Goal: Task Accomplishment & Management: Manage account settings

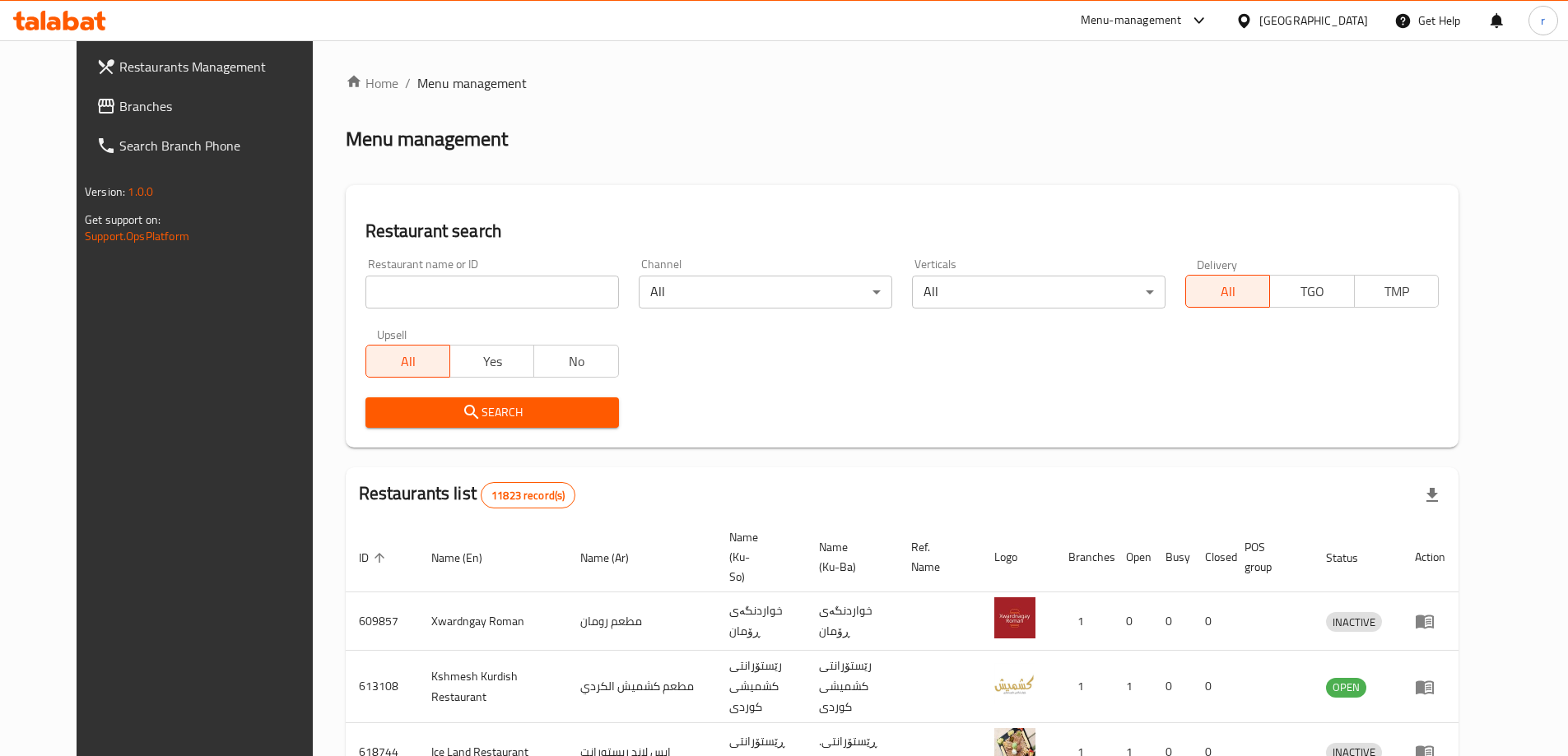
click at [119, 104] on span "Branches" at bounding box center [222, 106] width 206 height 20
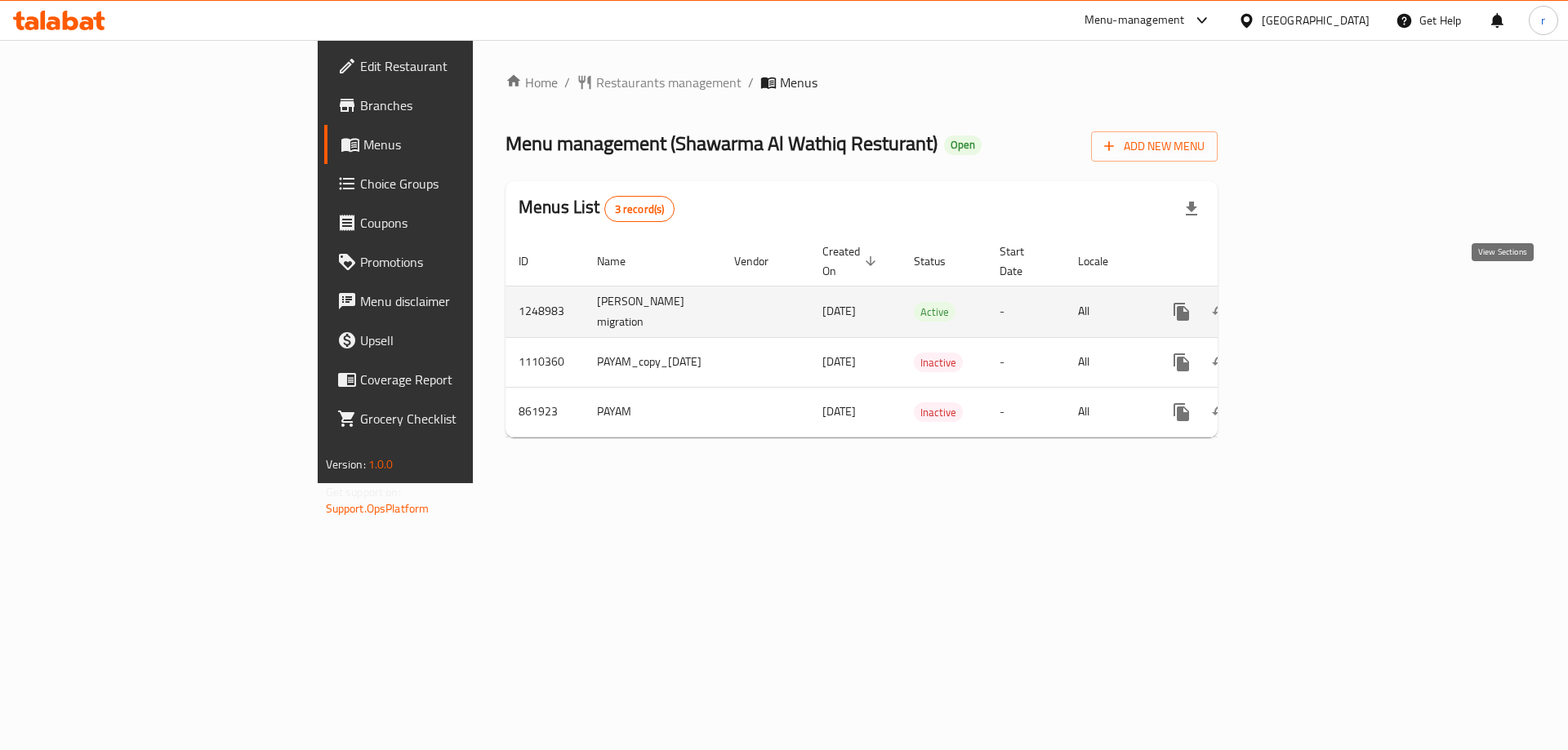
click at [1307, 305] on icon "enhanced table" at bounding box center [1300, 312] width 15 height 15
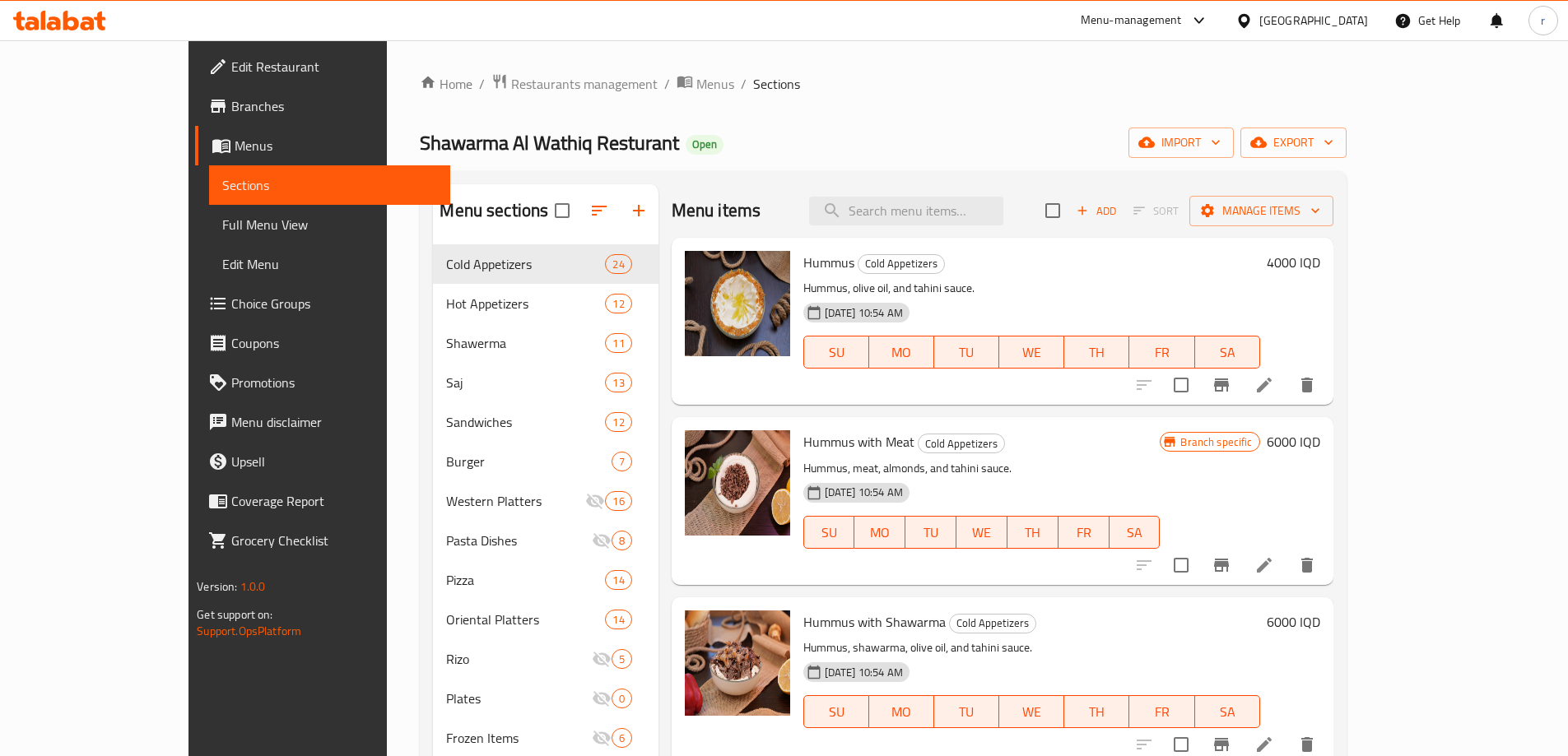
click at [223, 220] on span "Full Menu View" at bounding box center [330, 224] width 215 height 20
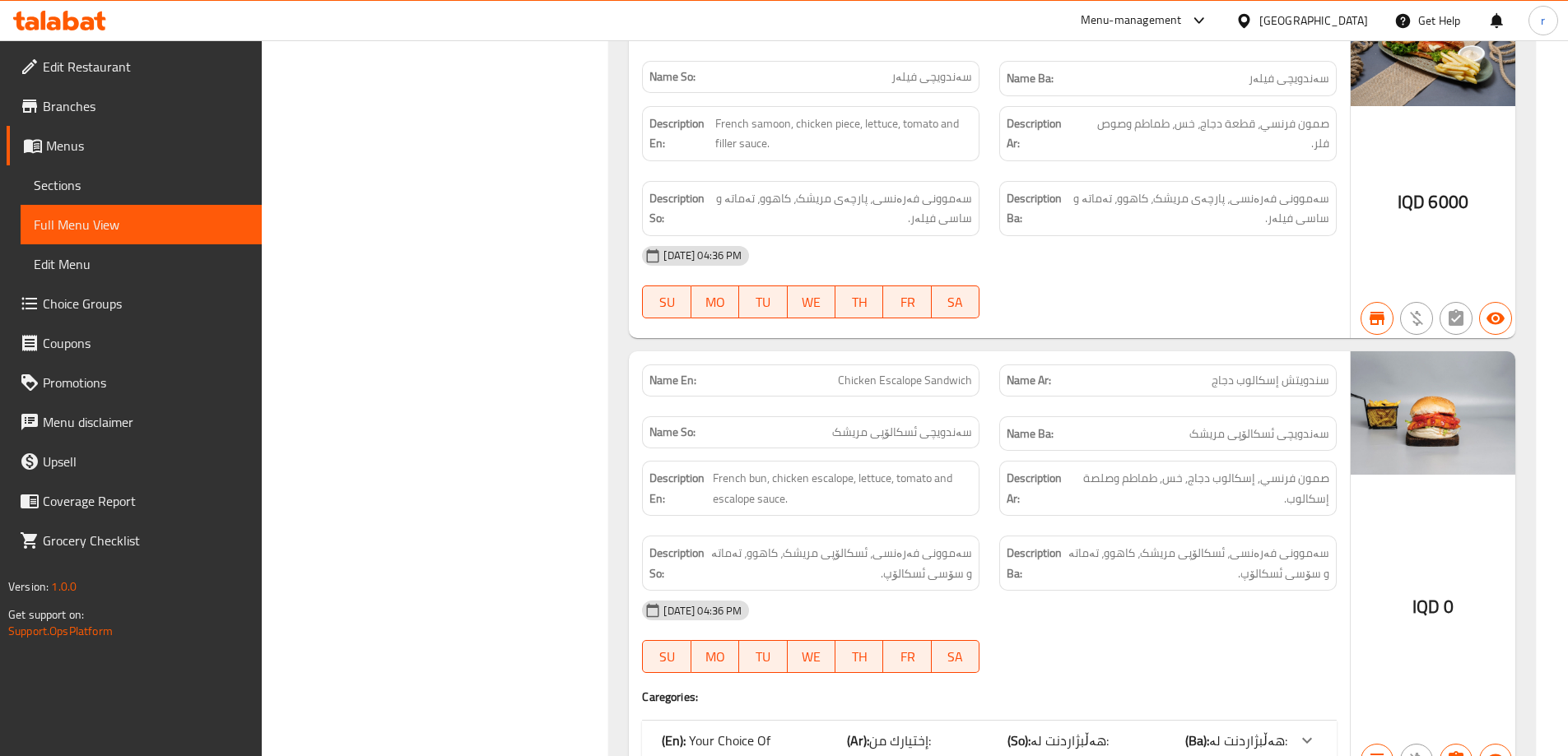
scroll to position [21383, 0]
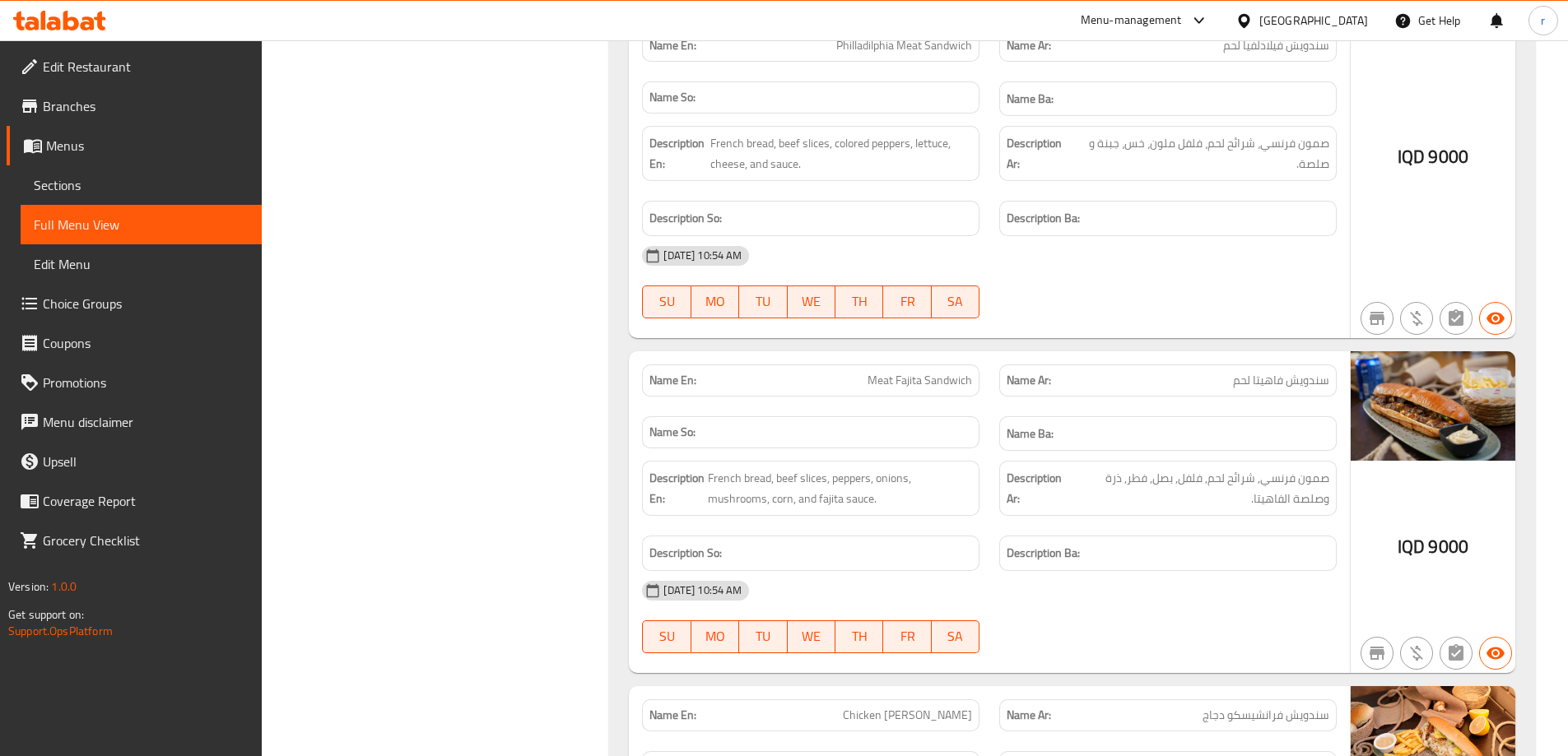
scroll to position [22093, 0]
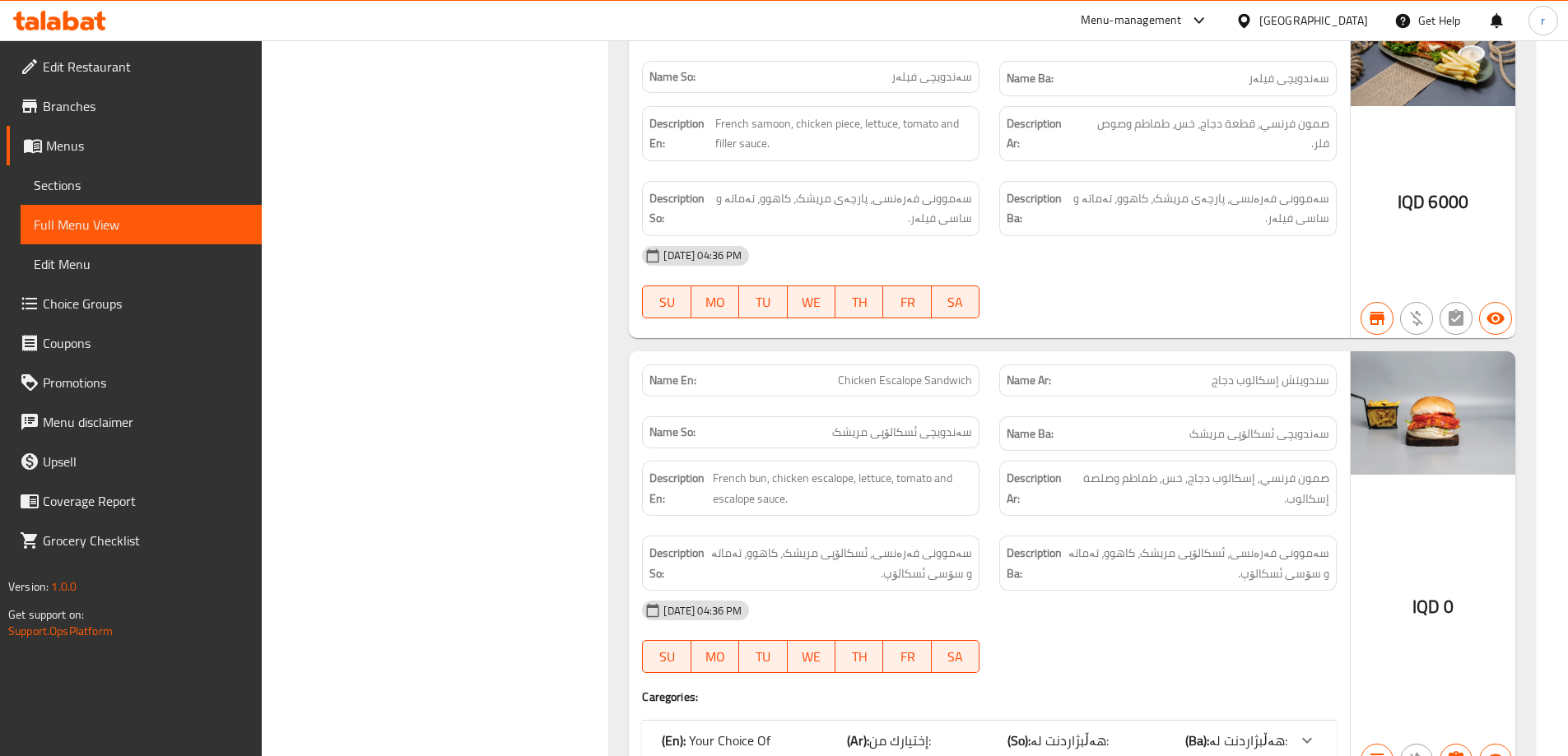
click at [84, 26] on icon at bounding box center [88, 23] width 14 height 14
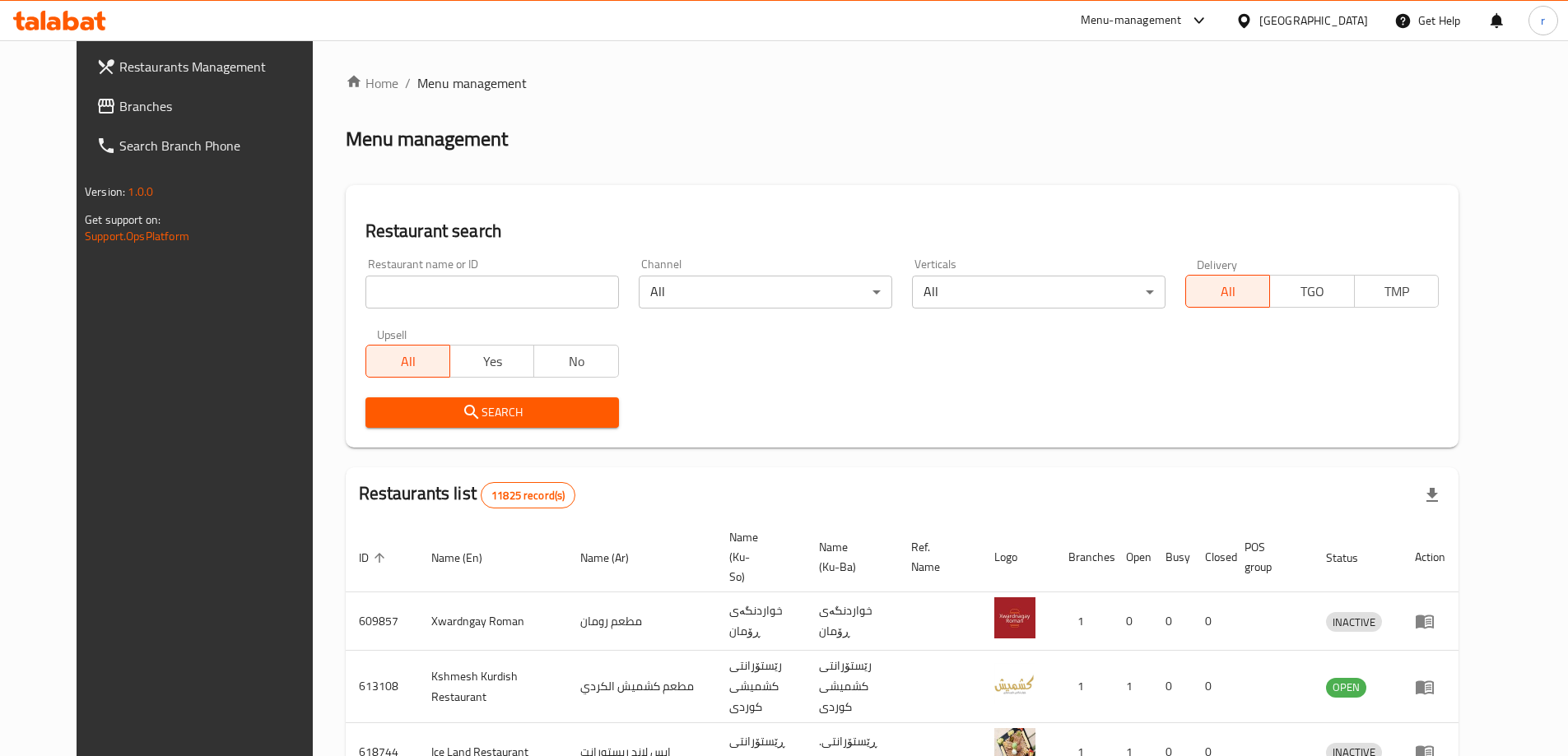
click at [119, 116] on span "Branches" at bounding box center [222, 106] width 206 height 20
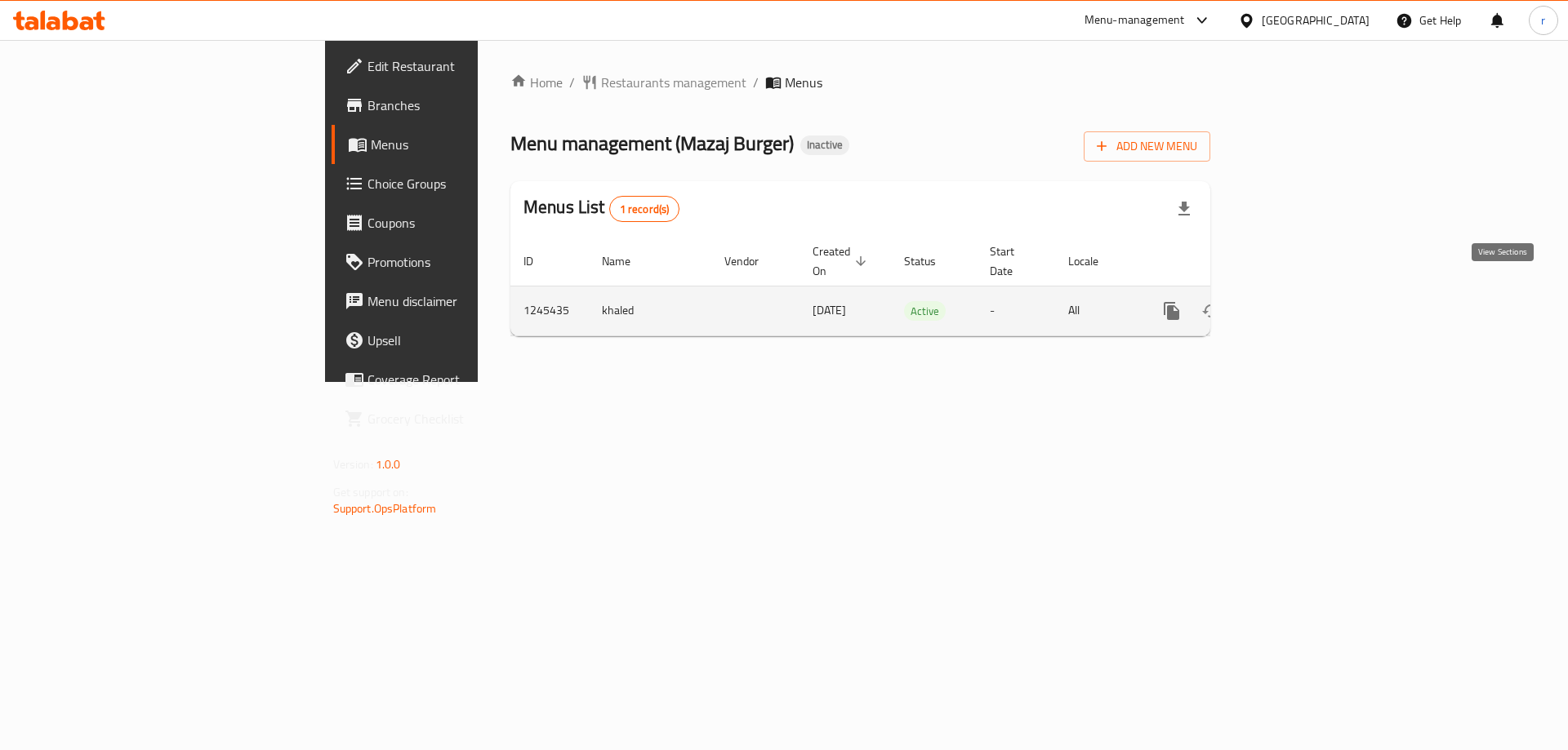
click at [1299, 301] on icon "enhanced table" at bounding box center [1290, 310] width 20 height 20
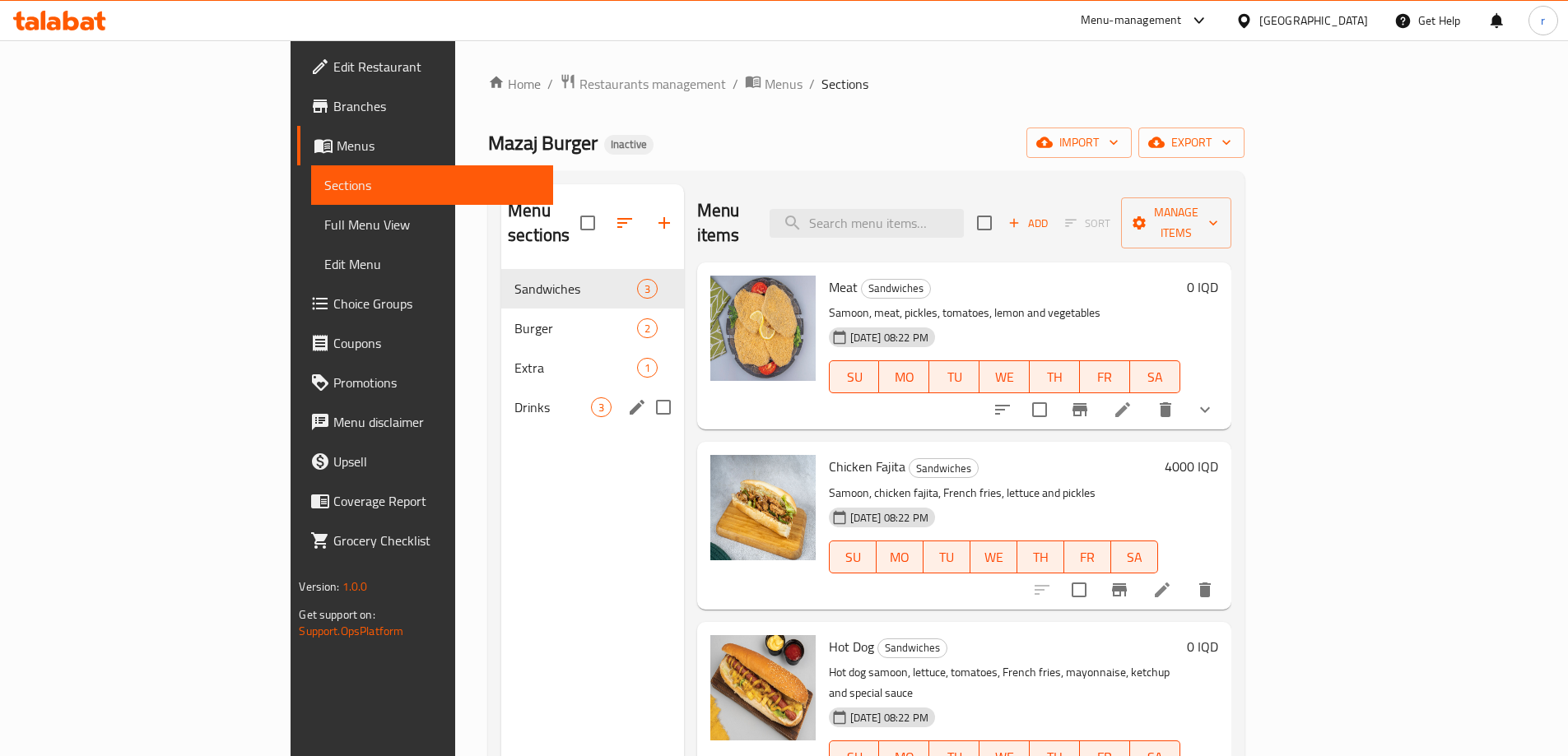
click at [515, 397] on span "Drinks" at bounding box center [553, 407] width 76 height 20
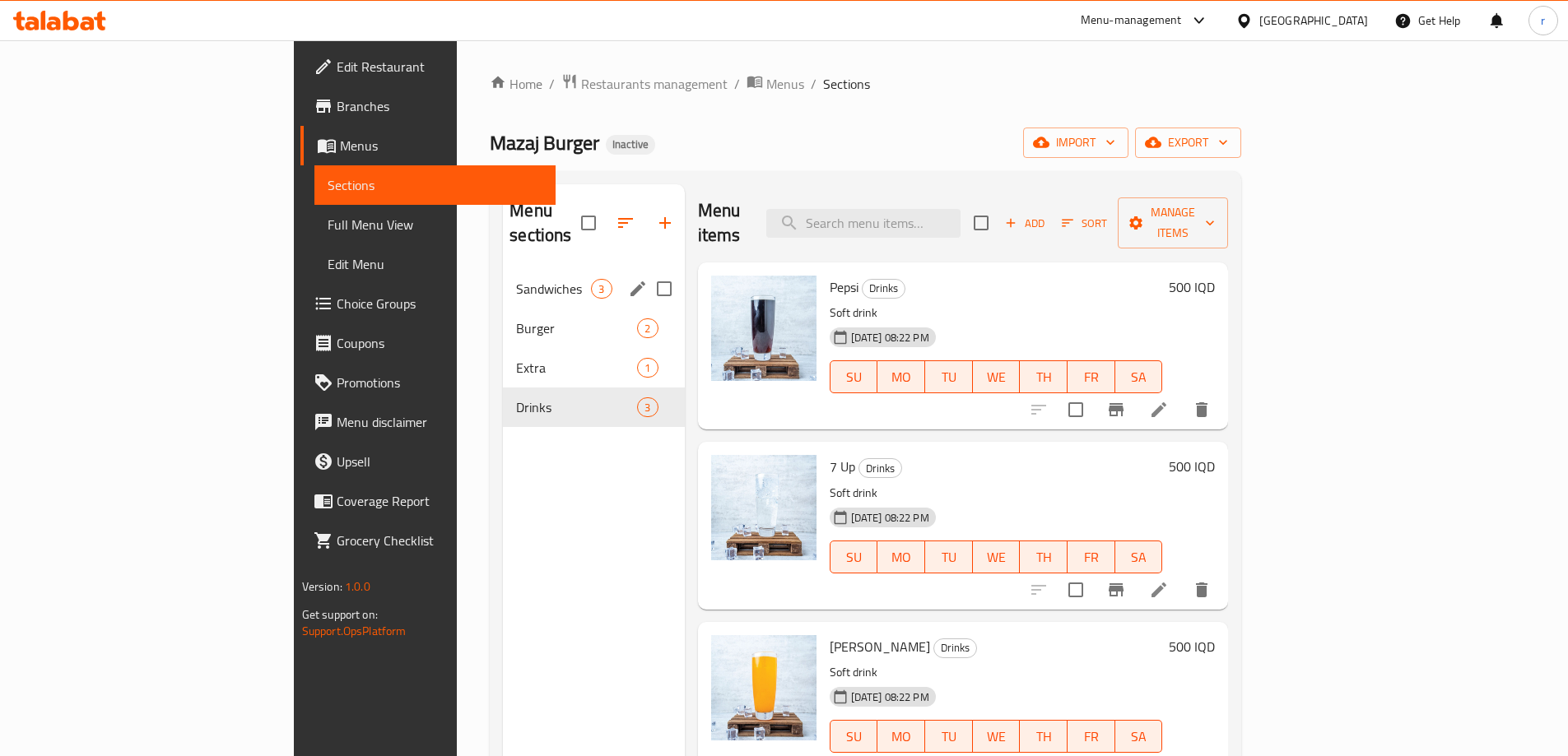
click at [516, 279] on span "Sandwiches" at bounding box center [553, 288] width 75 height 20
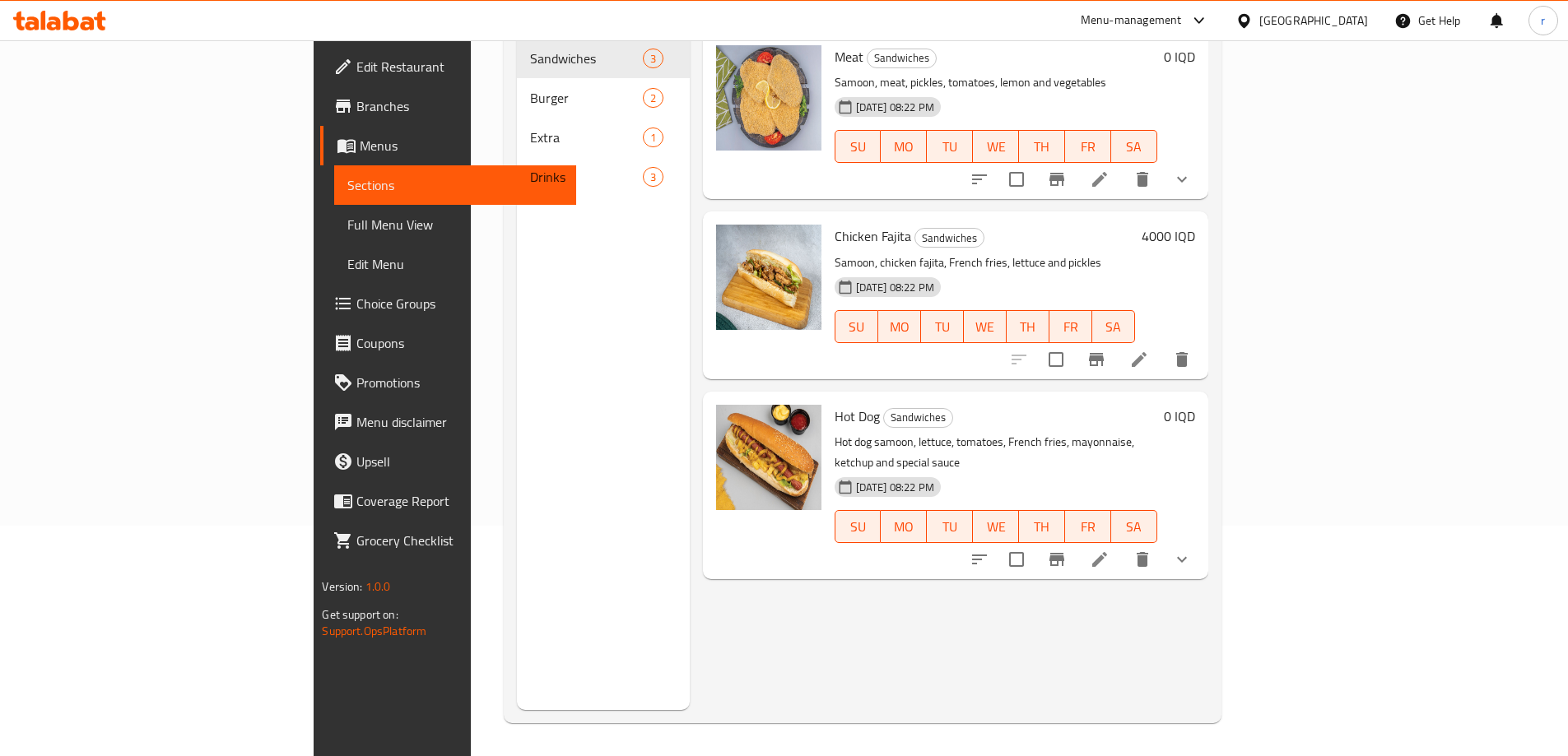
scroll to position [93, 0]
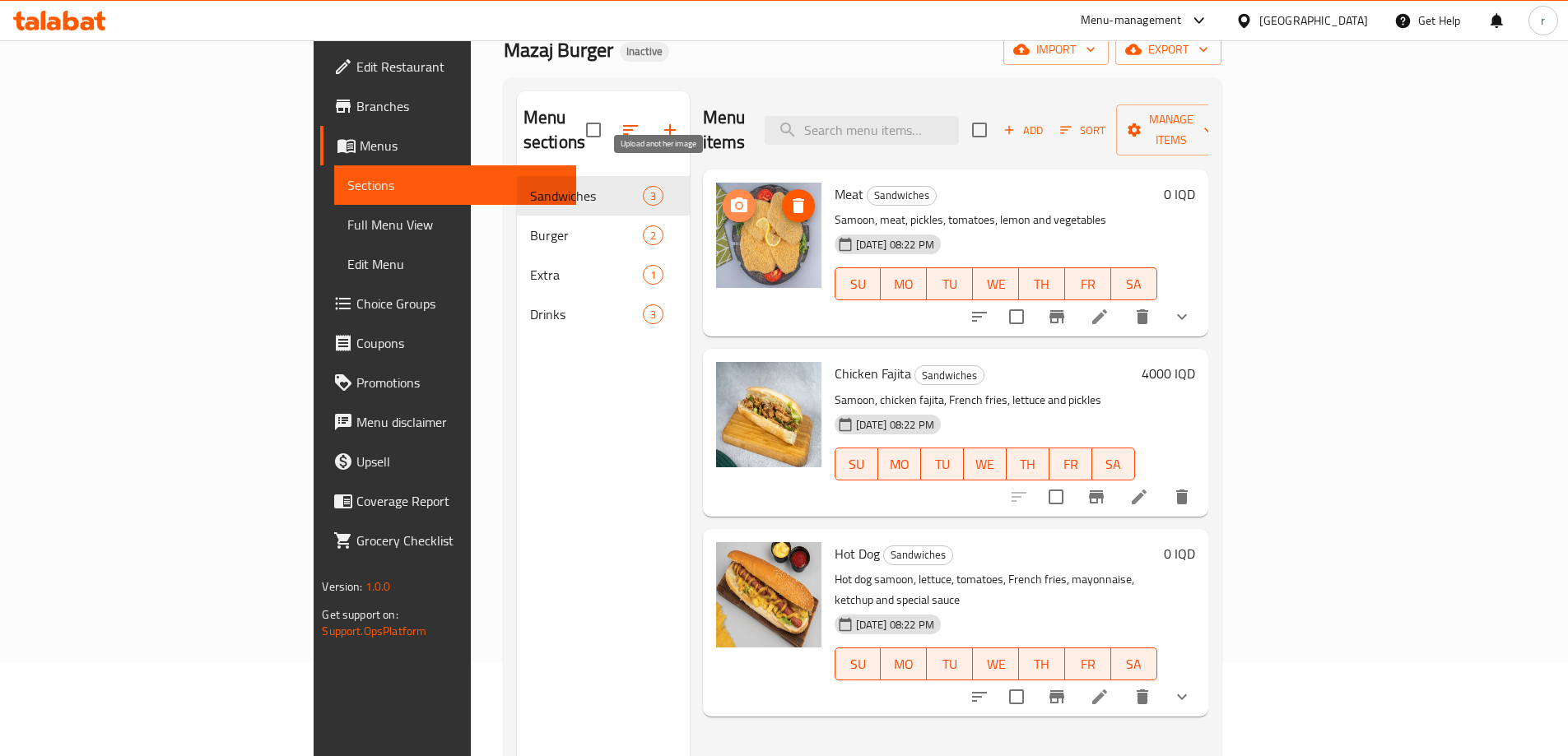
click at [723, 196] on span "upload picture" at bounding box center [739, 205] width 33 height 20
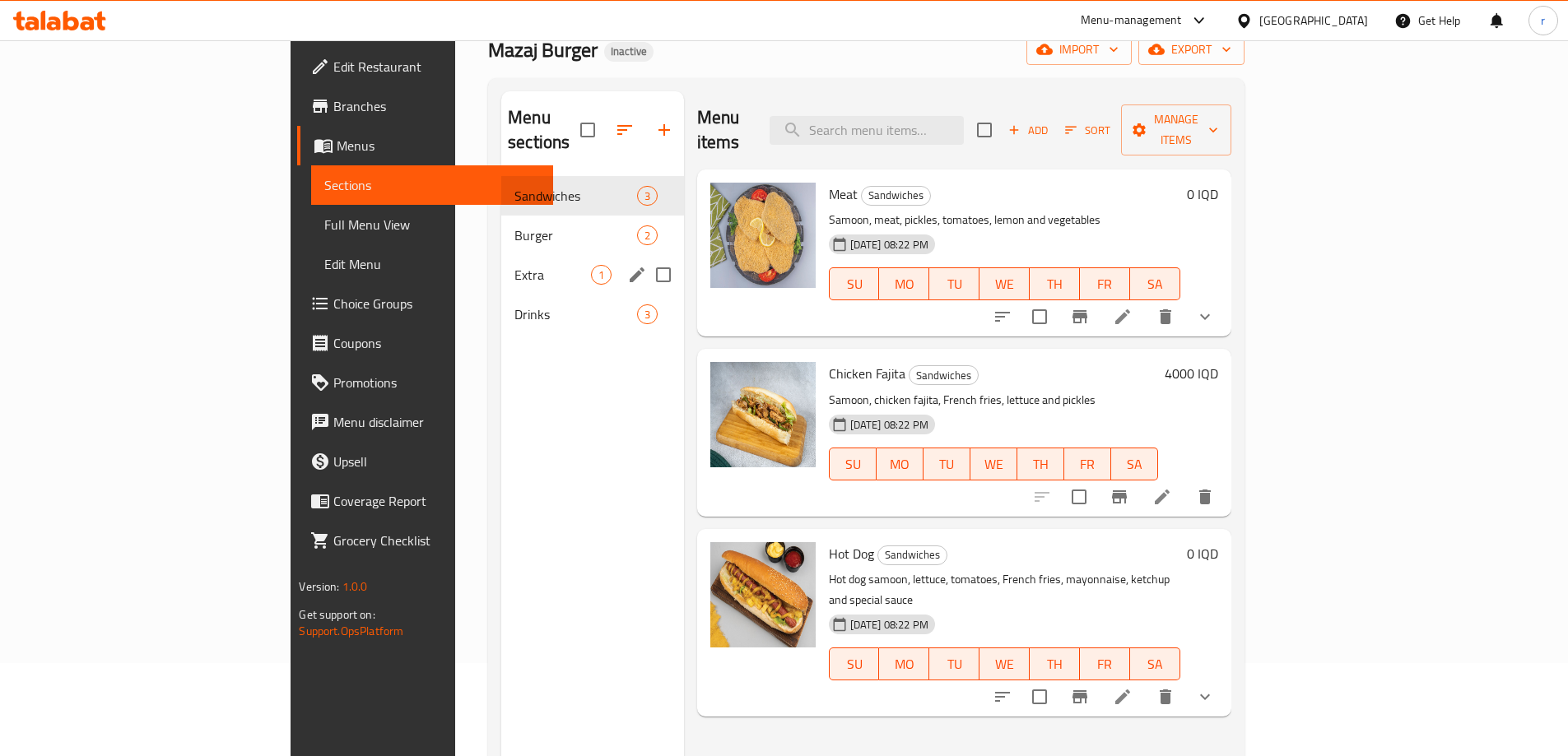
click at [515, 265] on span "Extra" at bounding box center [553, 275] width 76 height 20
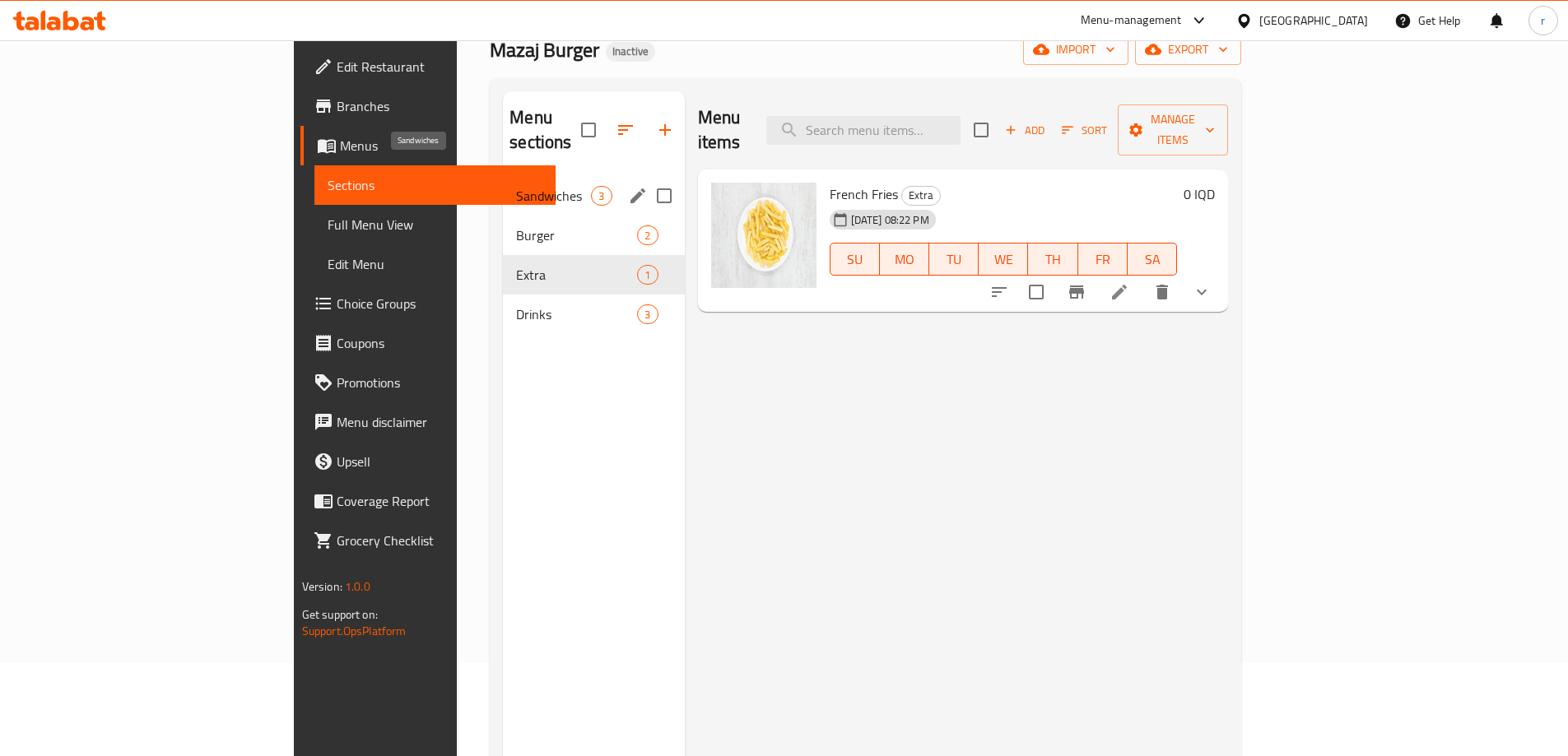
click at [516, 186] on span "Sandwiches" at bounding box center [553, 196] width 75 height 20
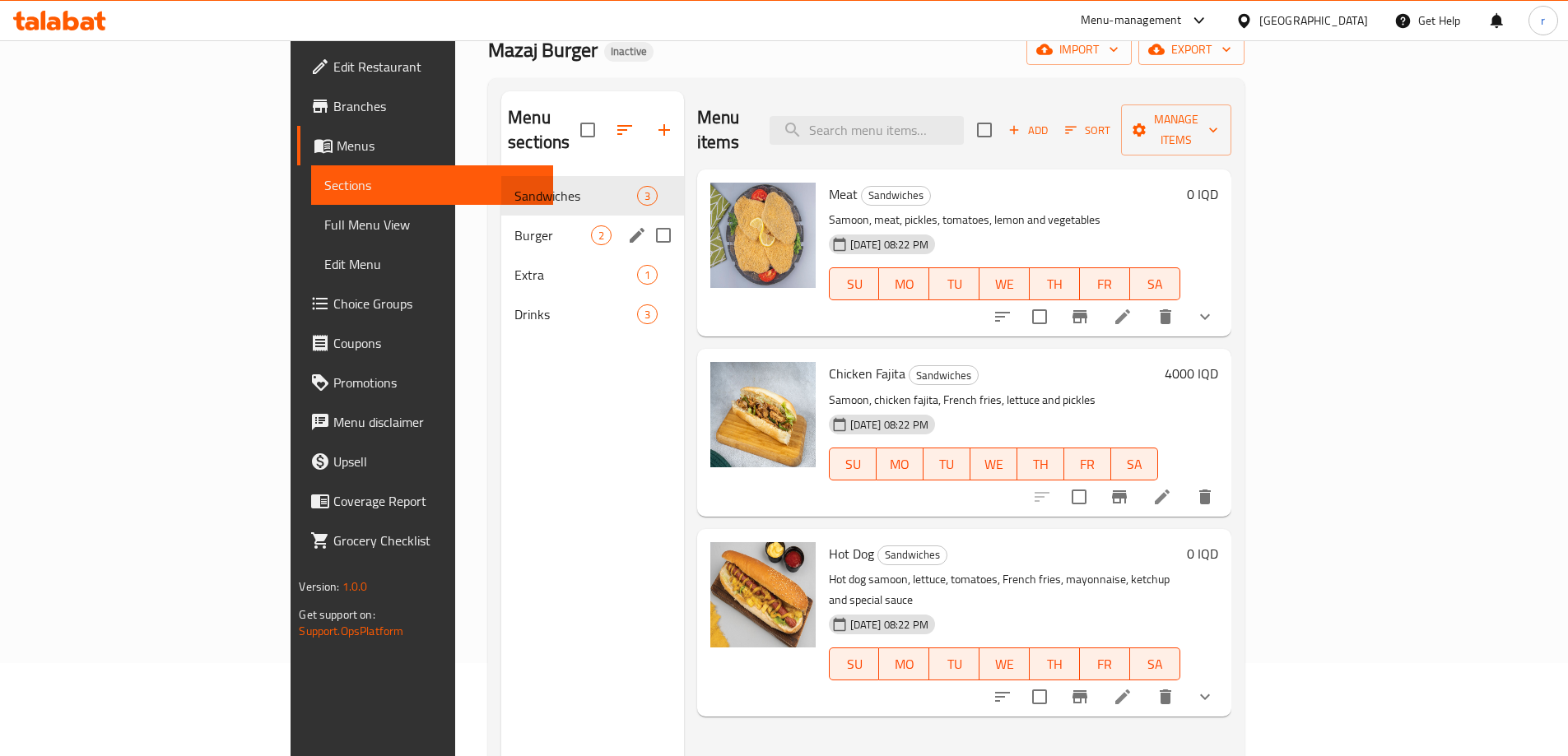
click at [515, 225] on span "Burger" at bounding box center [553, 235] width 76 height 20
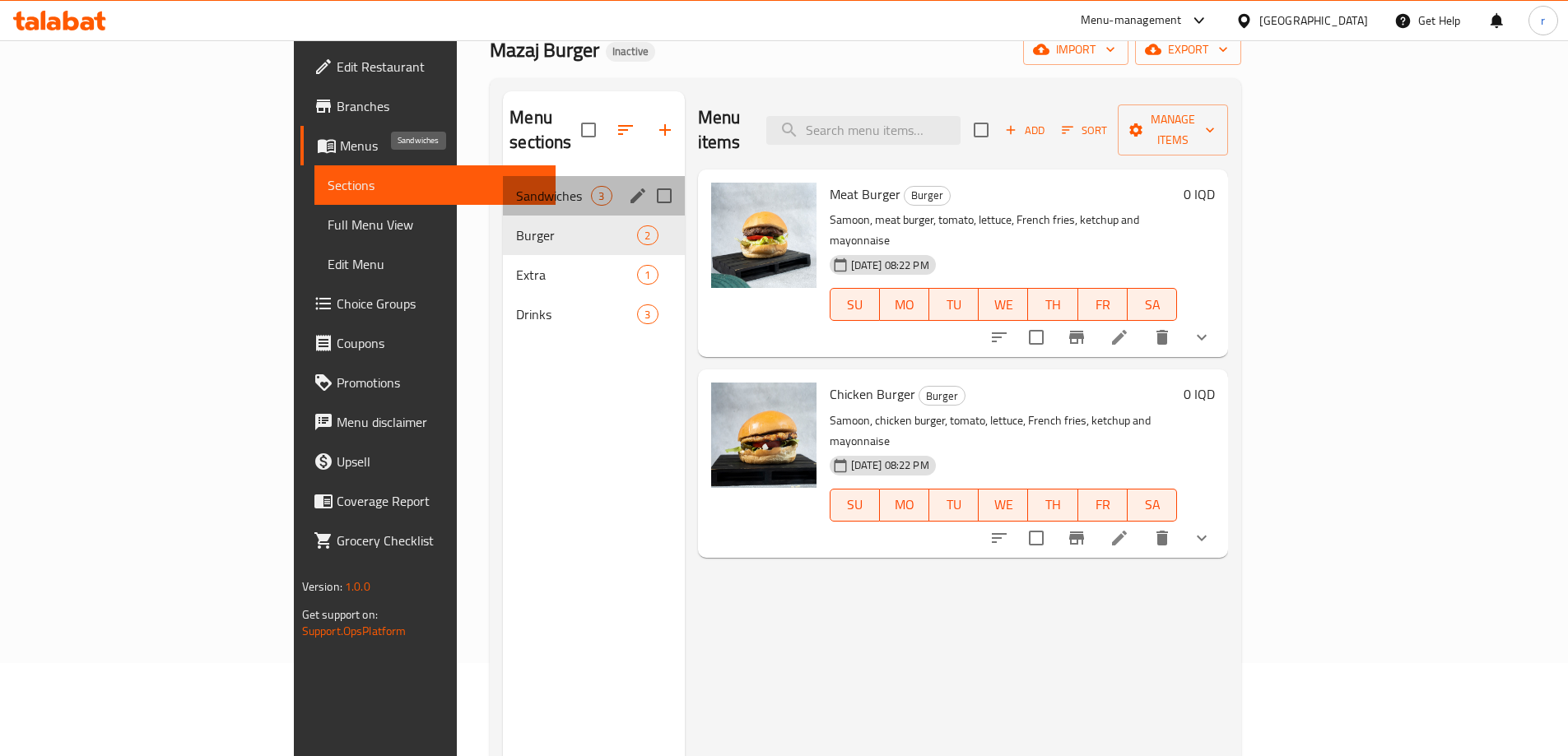
click at [516, 186] on span "Sandwiches" at bounding box center [553, 196] width 75 height 20
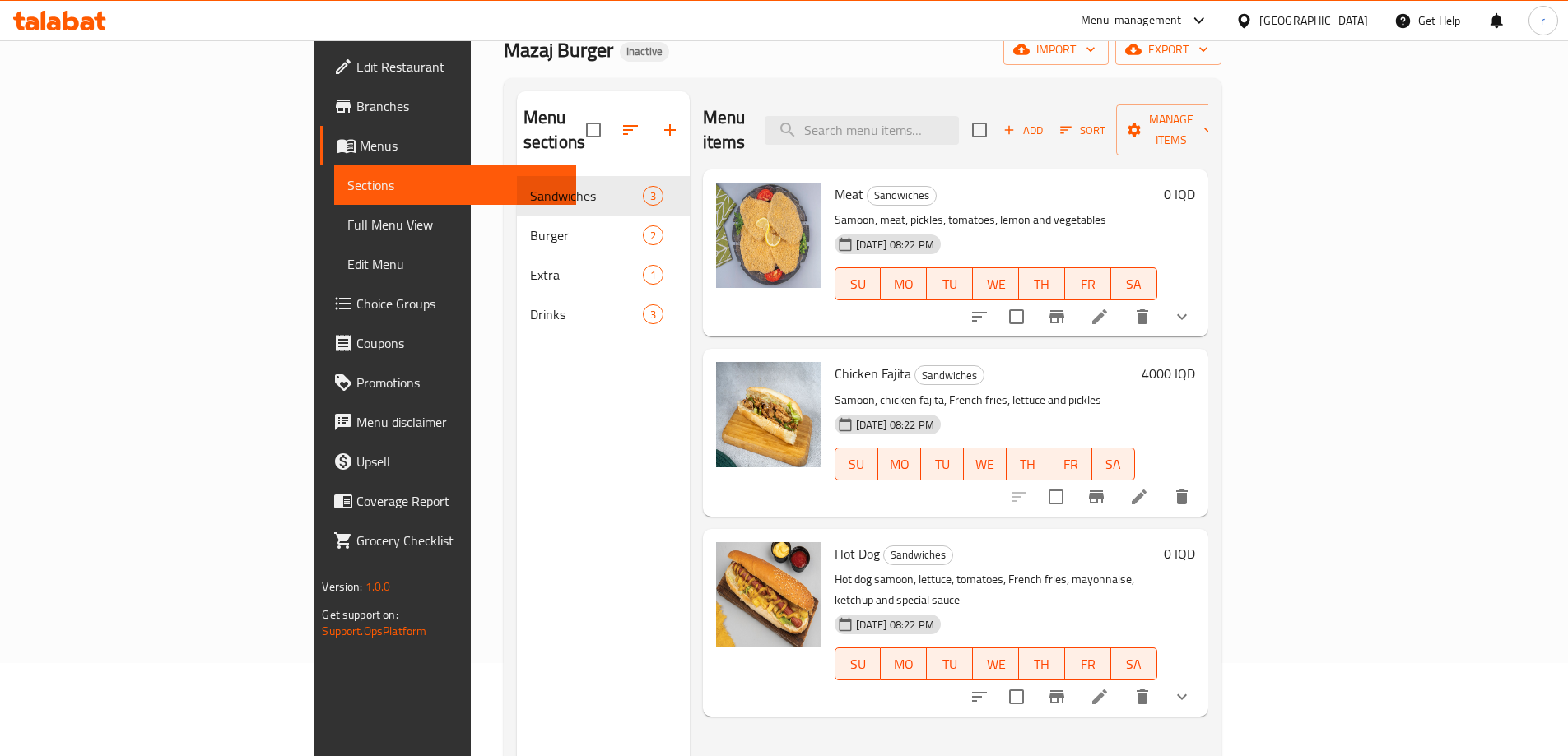
click at [75, 27] on icon at bounding box center [71, 20] width 15 height 20
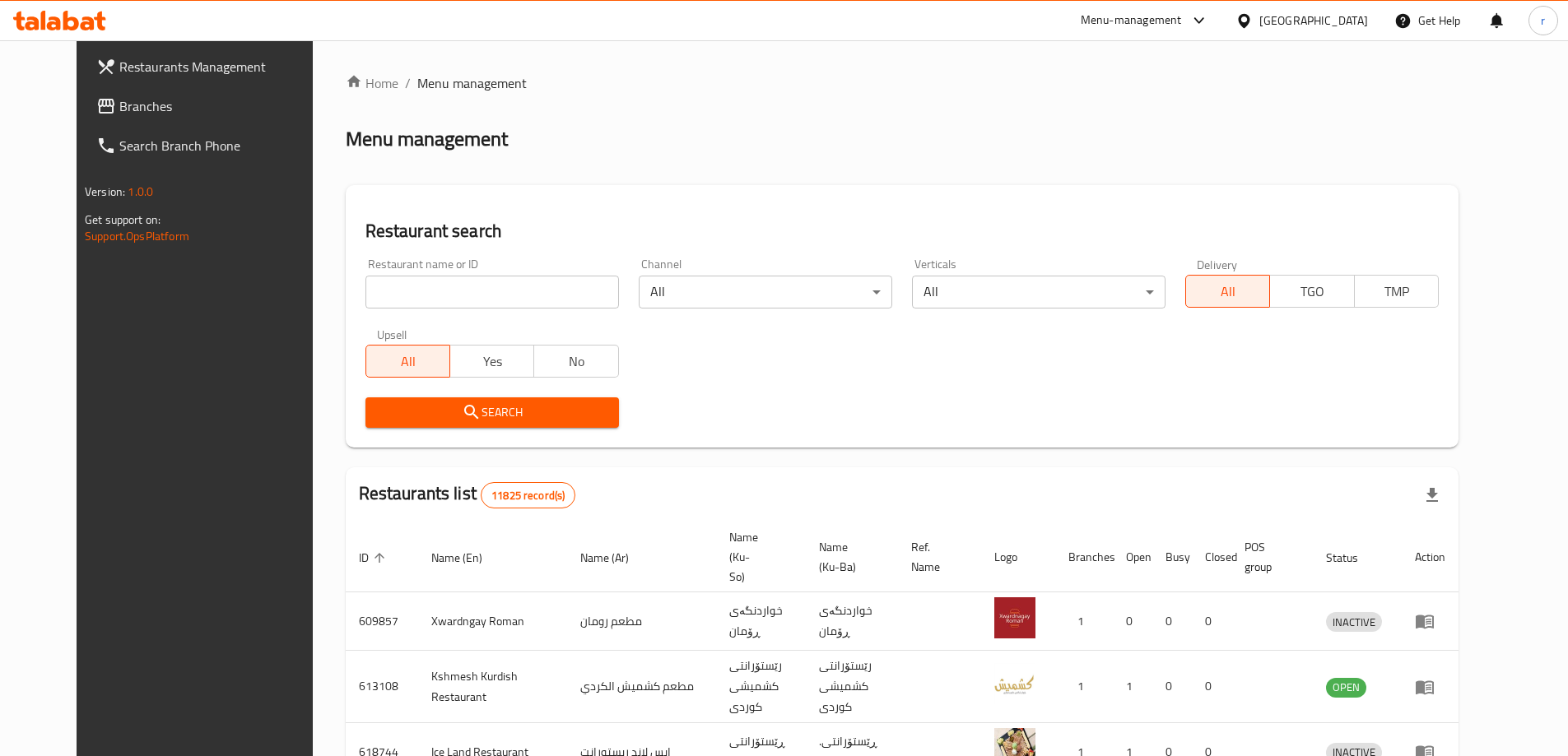
click at [119, 110] on span "Branches" at bounding box center [222, 106] width 206 height 20
click at [365, 300] on input "search" at bounding box center [492, 292] width 253 height 33
click at [104, 108] on span "Branches" at bounding box center [214, 106] width 222 height 20
